Goal: Find contact information: Find contact information

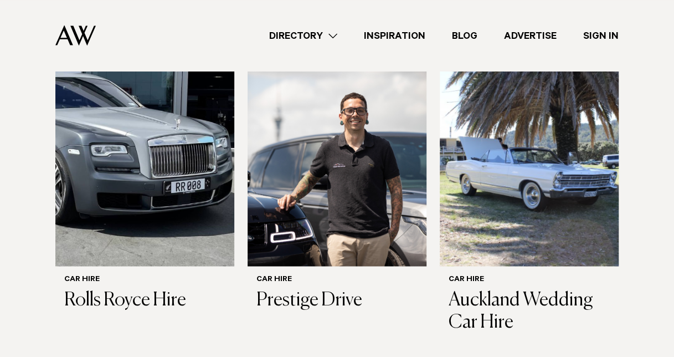
scroll to position [775, 0]
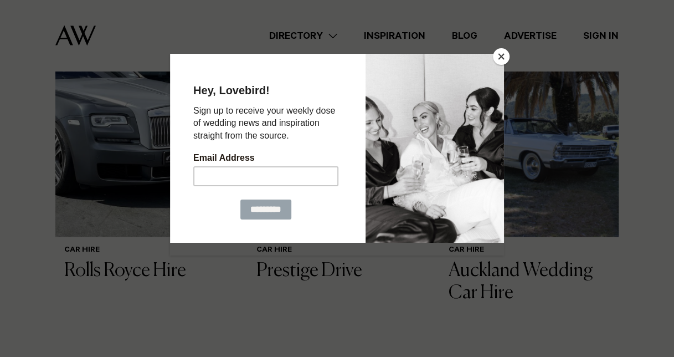
click at [499, 57] on button "Close" at bounding box center [501, 56] width 17 height 17
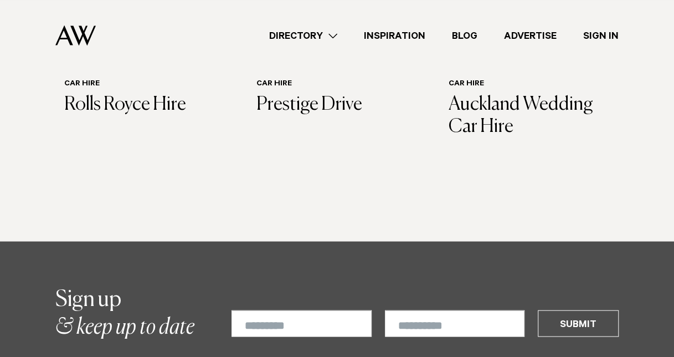
scroll to position [664, 0]
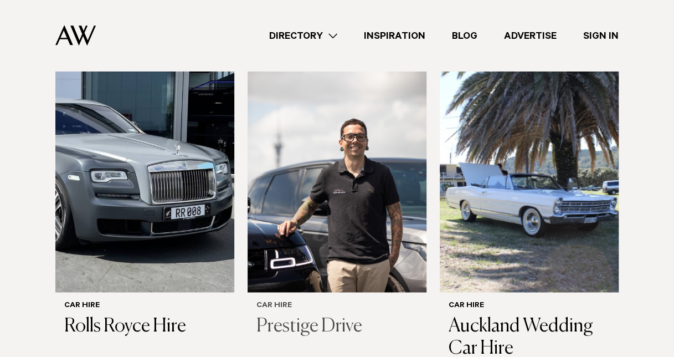
click at [312, 314] on h3 "Prestige Drive" at bounding box center [336, 325] width 161 height 23
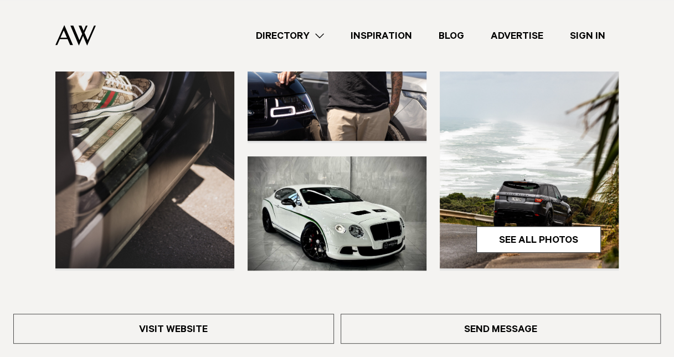
scroll to position [332, 0]
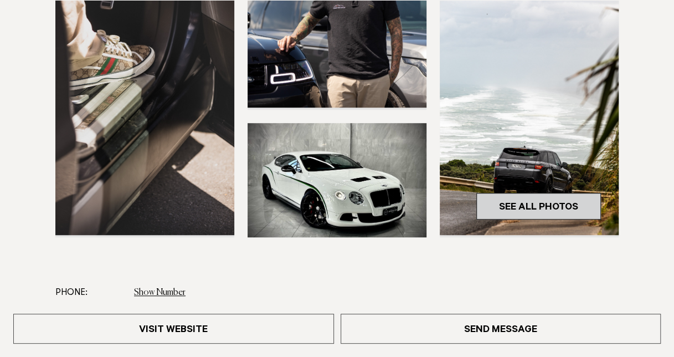
click at [516, 206] on link "See All Photos" at bounding box center [538, 206] width 125 height 27
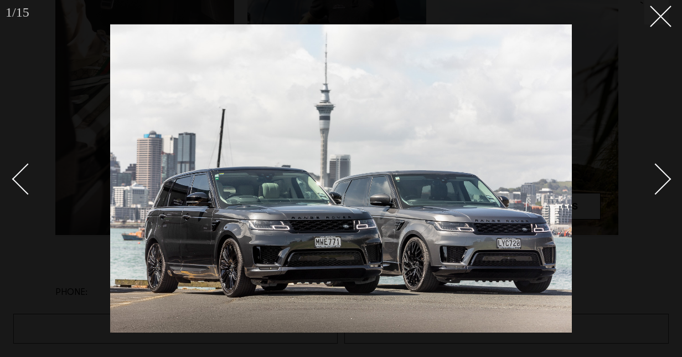
click at [661, 180] on div "Next slide" at bounding box center [656, 179] width 32 height 32
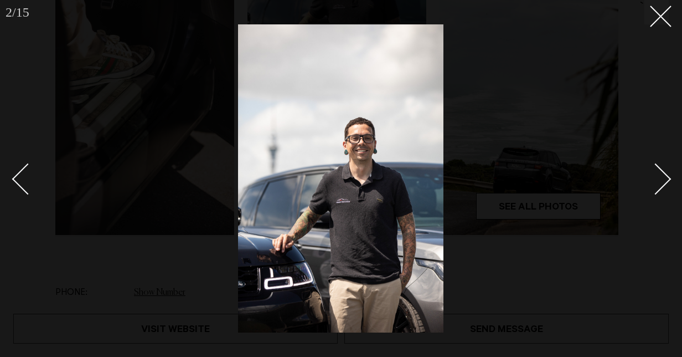
click at [661, 180] on div "Next slide" at bounding box center [656, 179] width 32 height 32
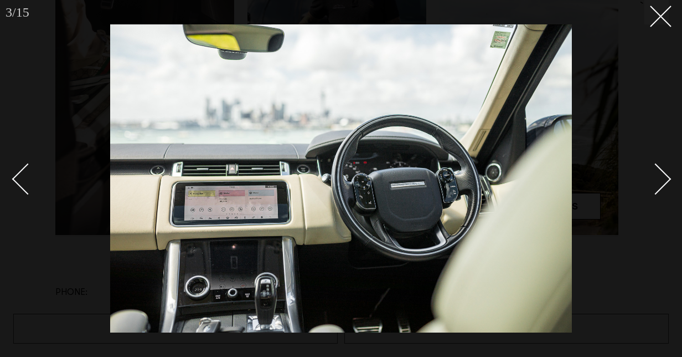
click at [661, 180] on div "Next slide" at bounding box center [656, 179] width 32 height 32
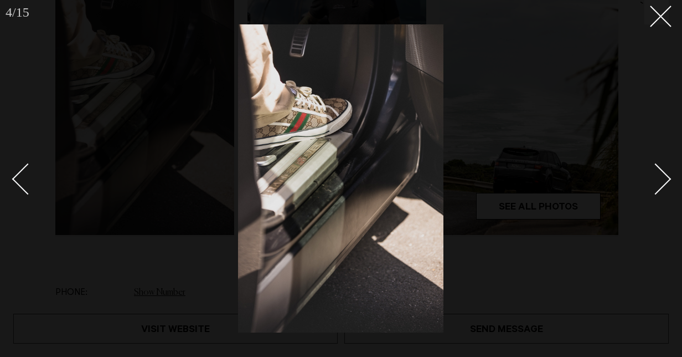
click at [661, 180] on div "Next slide" at bounding box center [656, 179] width 32 height 32
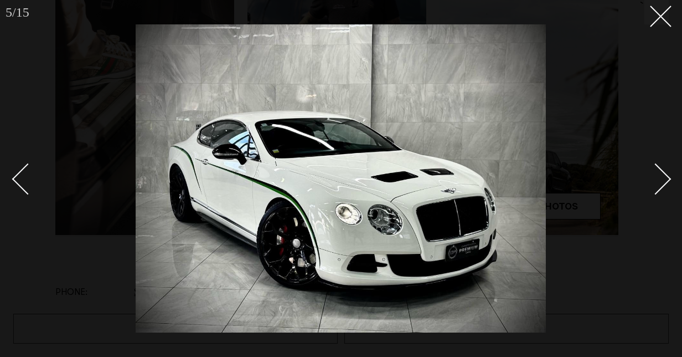
click at [661, 180] on div "Next slide" at bounding box center [656, 179] width 32 height 32
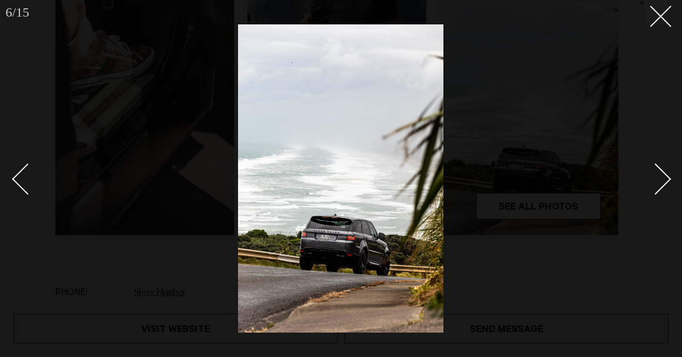
click at [661, 180] on div "Next slide" at bounding box center [656, 179] width 32 height 32
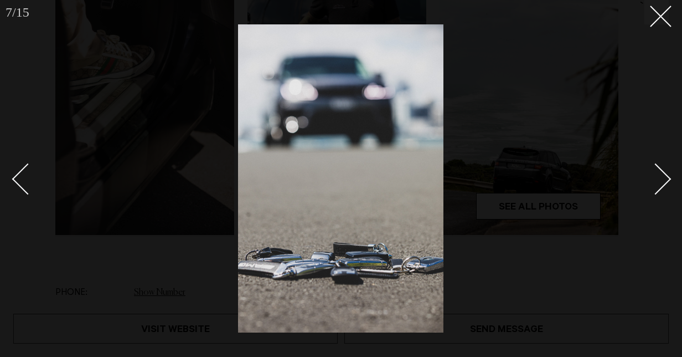
click at [661, 180] on div "Next slide" at bounding box center [656, 179] width 32 height 32
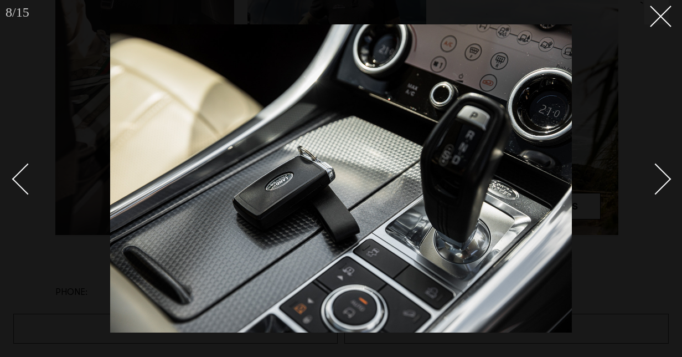
click at [661, 180] on div "Next slide" at bounding box center [656, 179] width 32 height 32
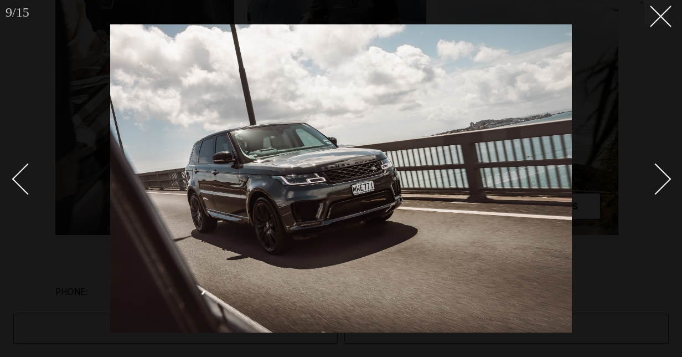
click at [661, 180] on div "Next slide" at bounding box center [656, 179] width 32 height 32
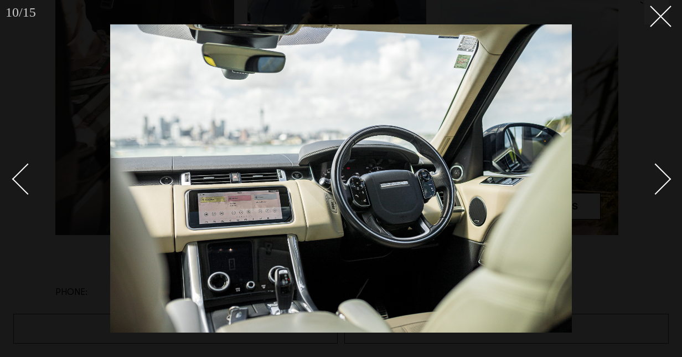
click at [661, 180] on div "Next slide" at bounding box center [656, 179] width 32 height 32
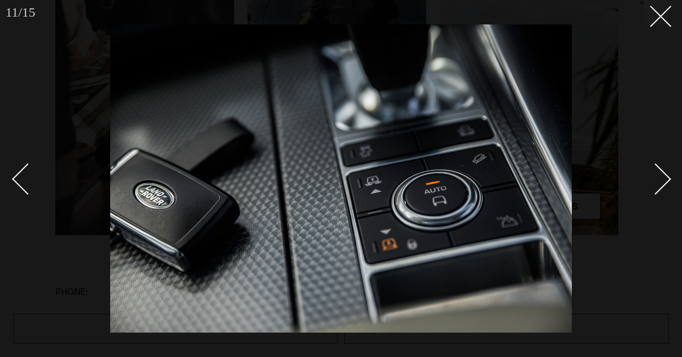
click at [661, 180] on div "Next slide" at bounding box center [656, 179] width 32 height 32
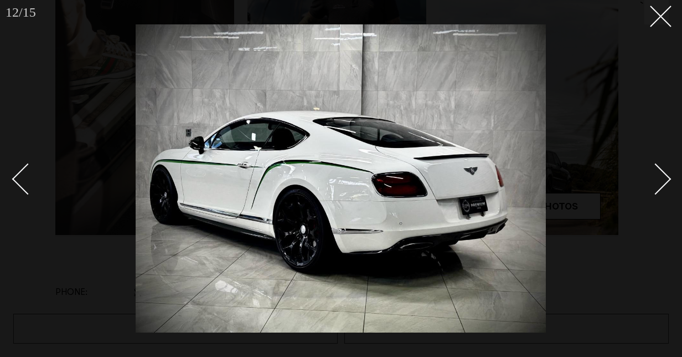
click at [661, 180] on div "Next slide" at bounding box center [656, 179] width 32 height 32
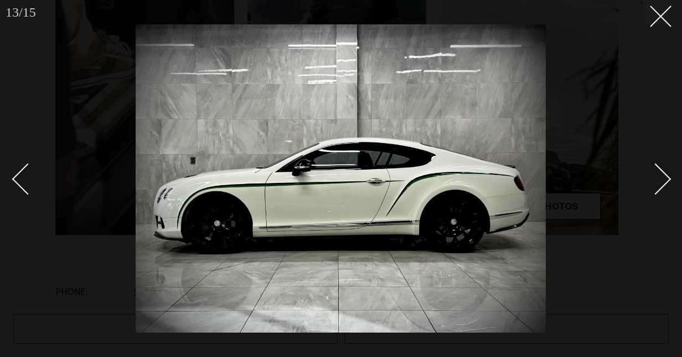
click at [661, 180] on div "Next slide" at bounding box center [656, 179] width 32 height 32
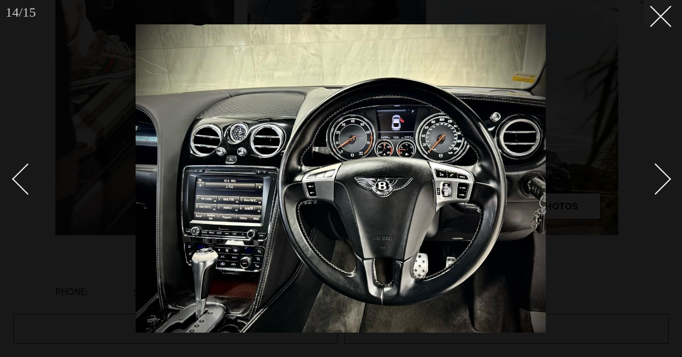
click at [661, 180] on div "Next slide" at bounding box center [656, 179] width 32 height 32
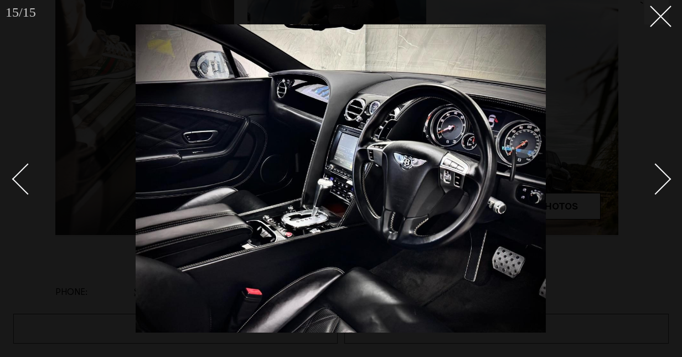
click at [661, 180] on div "Next slide" at bounding box center [656, 179] width 32 height 32
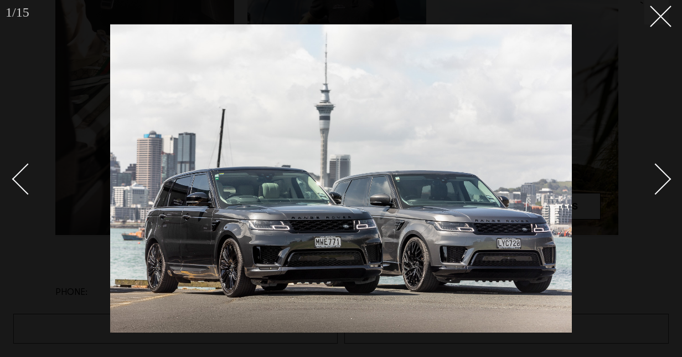
click at [668, 27] on div at bounding box center [341, 178] width 682 height 357
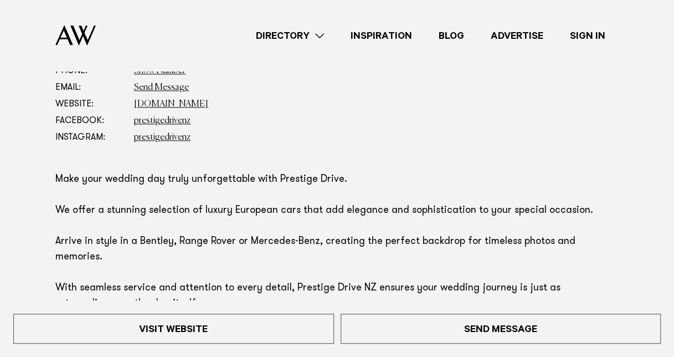
scroll to position [443, 0]
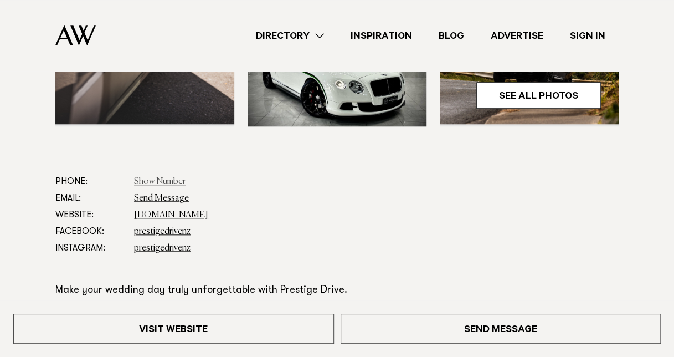
click at [144, 179] on link "Show Number" at bounding box center [159, 181] width 51 height 9
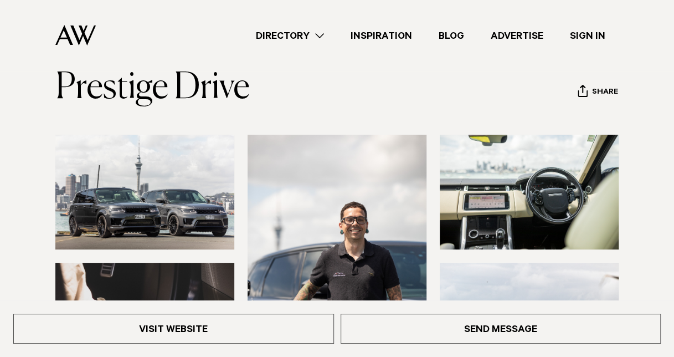
scroll to position [0, 0]
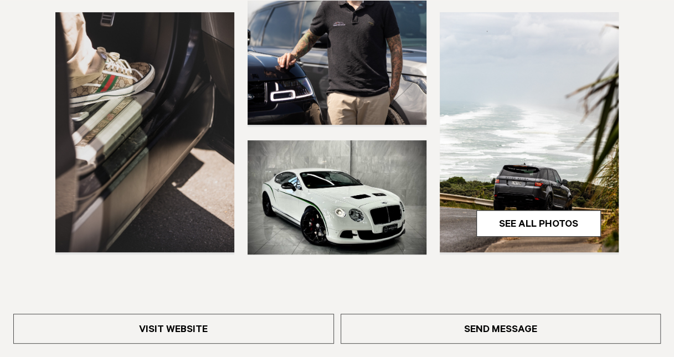
scroll to position [332, 0]
